Goal: Transaction & Acquisition: Purchase product/service

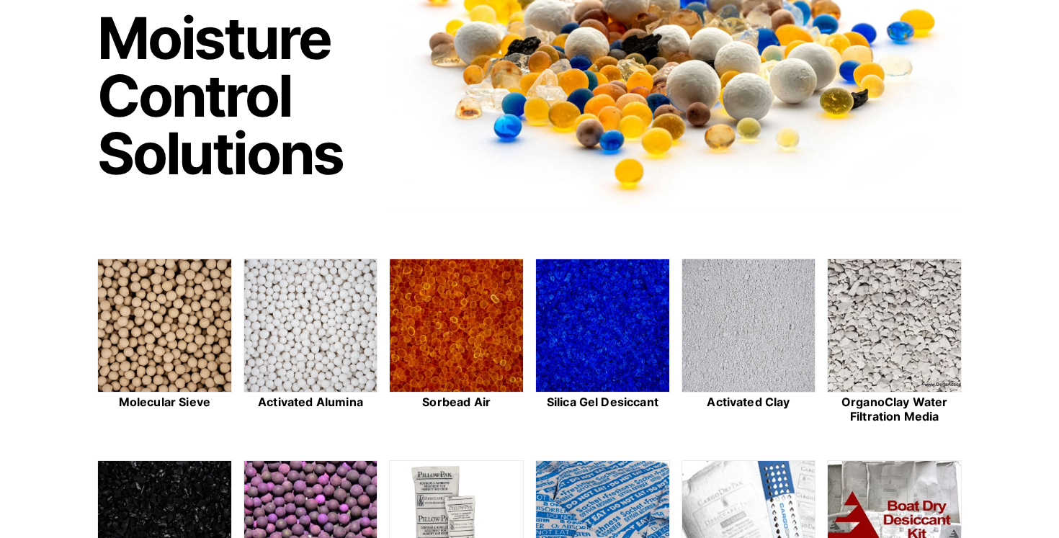
scroll to position [285, 0]
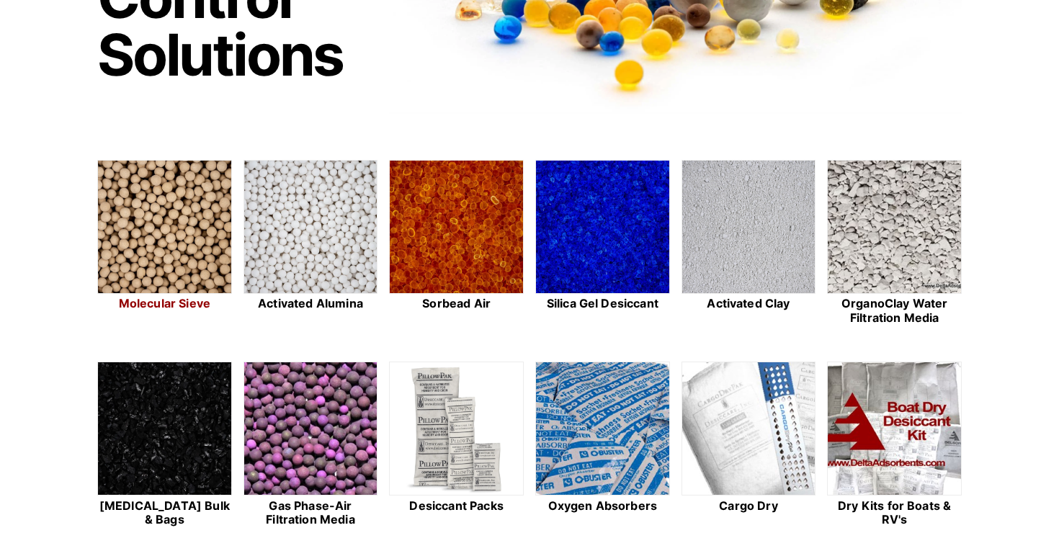
click at [161, 228] on img at bounding box center [164, 228] width 133 height 134
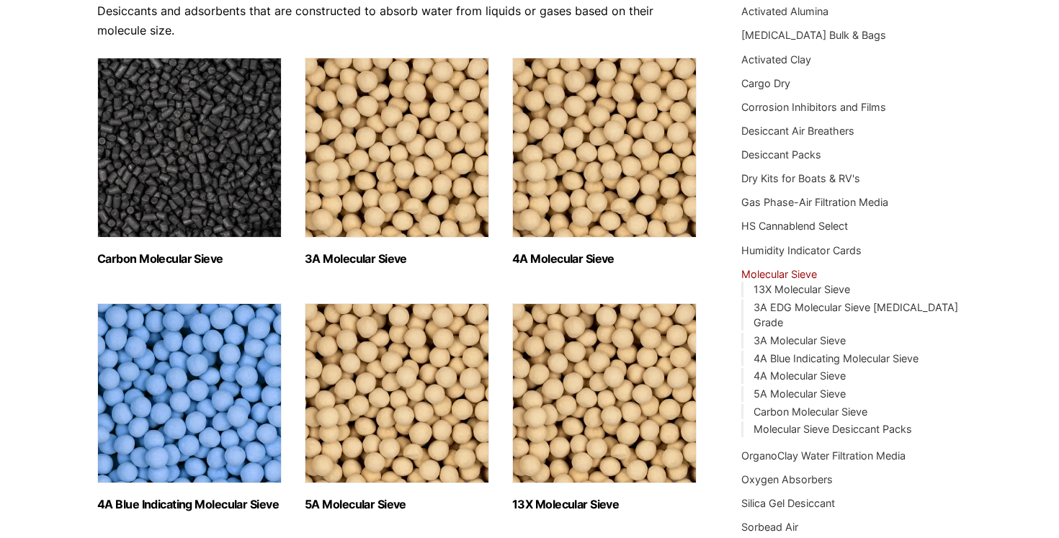
scroll to position [187, 0]
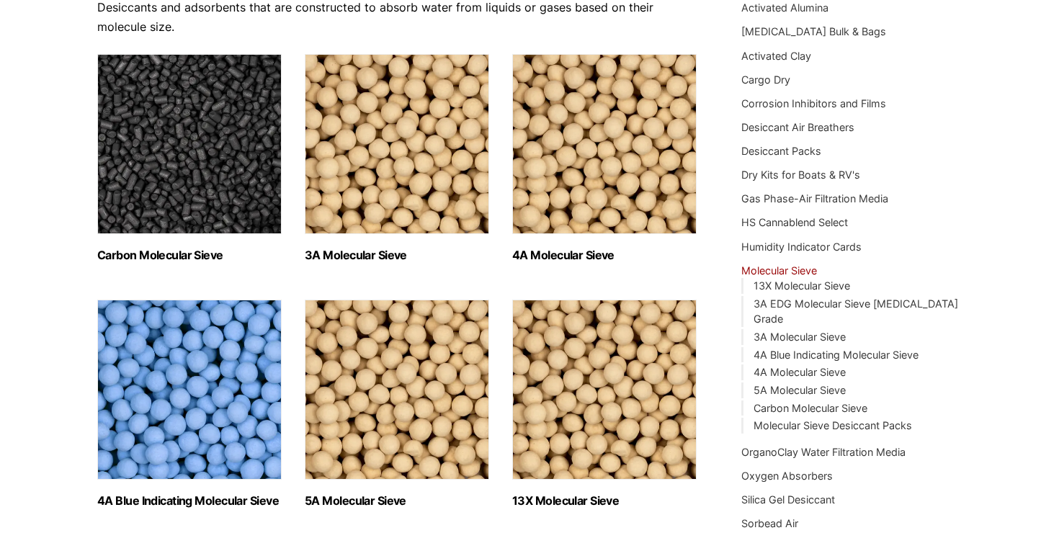
click at [431, 191] on img "Visit product category 3A Molecular Sieve" at bounding box center [397, 144] width 184 height 180
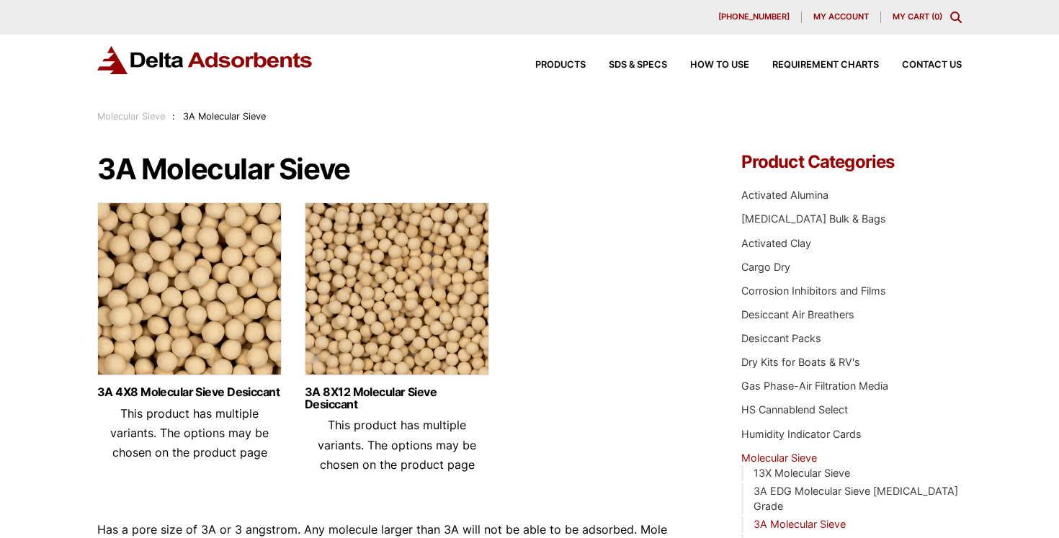
click at [413, 242] on img at bounding box center [397, 292] width 184 height 180
